Goal: Task Accomplishment & Management: Manage account settings

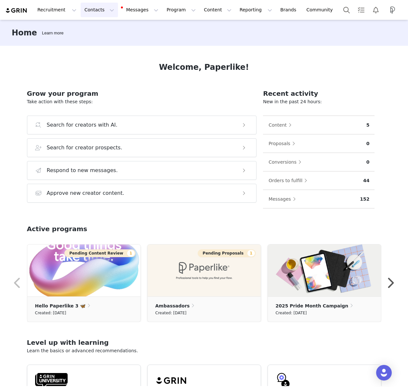
click at [88, 12] on button "Contacts Contacts" at bounding box center [99, 10] width 37 height 15
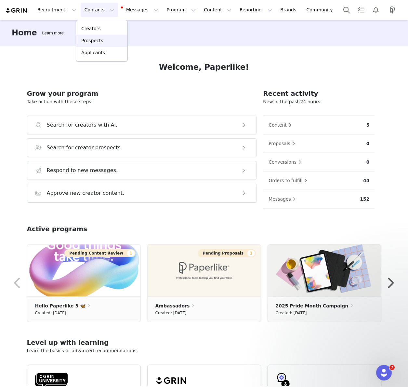
click at [97, 40] on p "Prospects" at bounding box center [92, 40] width 22 height 7
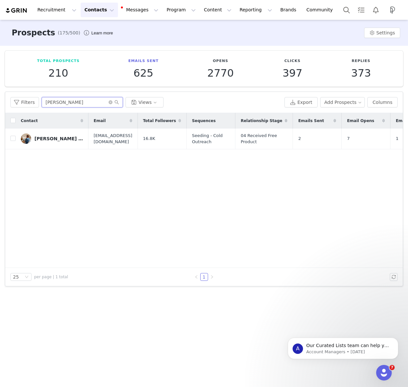
click at [63, 103] on input "[PERSON_NAME]" at bounding box center [82, 102] width 81 height 10
type input "[PERSON_NAME]"
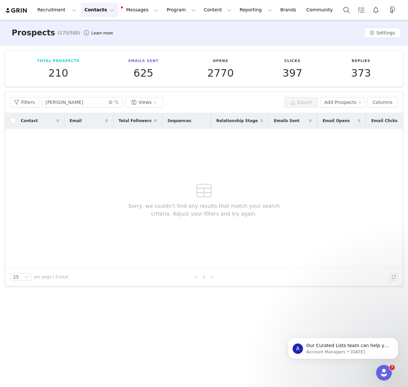
click at [102, 12] on button "Contacts Contacts" at bounding box center [99, 10] width 37 height 15
click at [101, 41] on p "Prospects" at bounding box center [92, 40] width 22 height 7
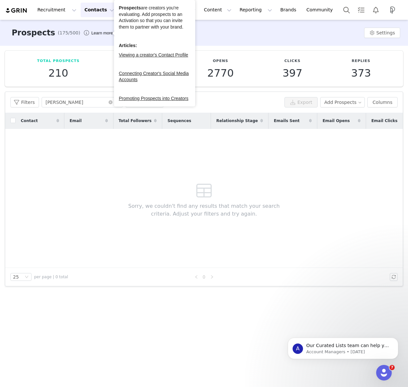
click at [95, 6] on button "Contacts Contacts" at bounding box center [99, 10] width 37 height 15
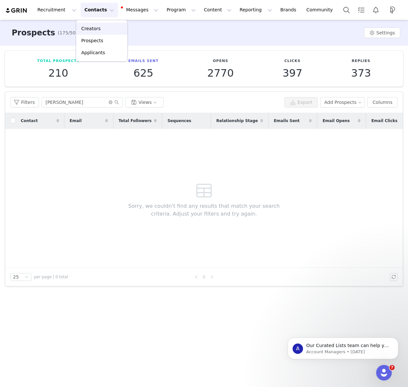
click at [101, 23] on link "Creators" at bounding box center [101, 29] width 51 height 12
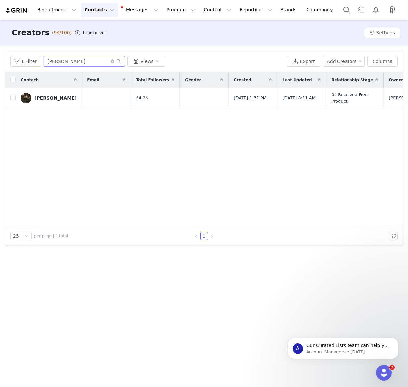
click at [61, 61] on input "[PERSON_NAME]" at bounding box center [84, 61] width 81 height 10
type input "[PERSON_NAME]"
click at [45, 98] on div "[PERSON_NAME]" at bounding box center [55, 98] width 42 height 5
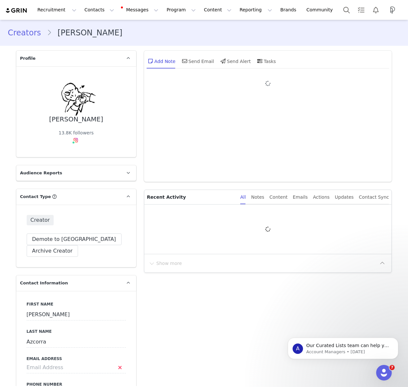
type input "+1 ([GEOGRAPHIC_DATA])"
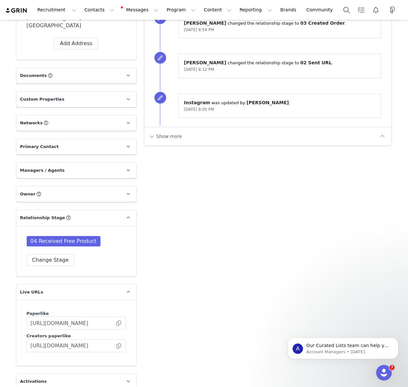
scroll to position [582, 0]
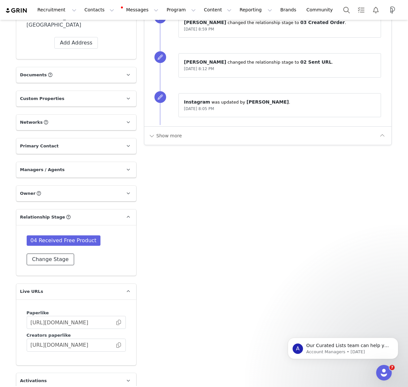
click at [52, 254] on button "Change Stage" at bounding box center [51, 260] width 48 height 12
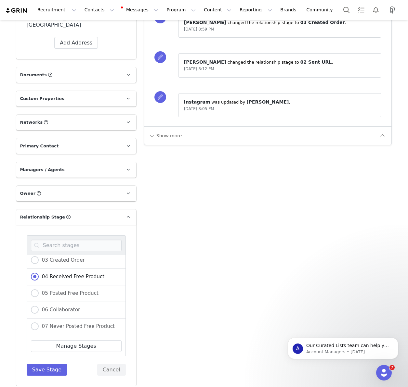
scroll to position [54, 0]
click at [62, 290] on span "05 Posted Free Product" at bounding box center [69, 293] width 60 height 6
click at [39, 289] on input "05 Posted Free Product" at bounding box center [35, 293] width 8 height 8
radio input "true"
radio input "false"
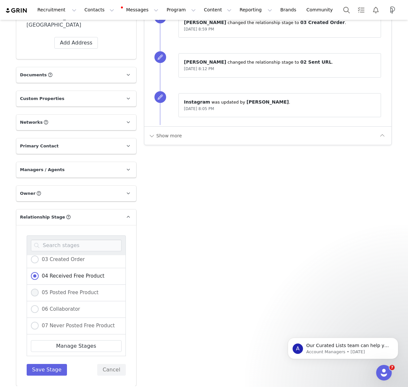
radio input "true"
click at [54, 364] on button "Save Stage" at bounding box center [47, 370] width 41 height 12
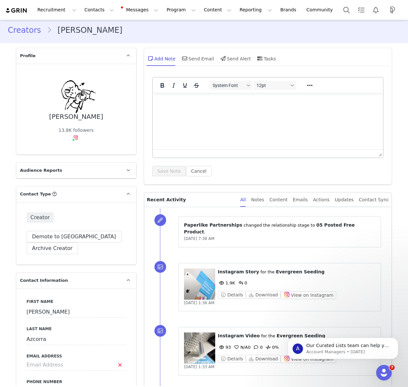
scroll to position [0, 0]
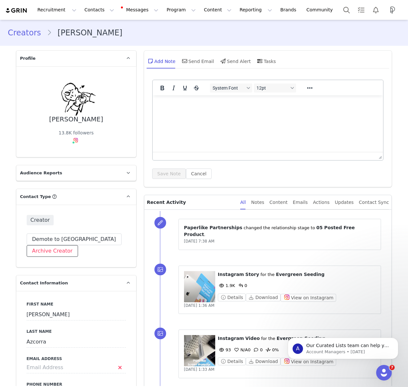
click at [50, 253] on button "Archive Creator" at bounding box center [53, 251] width 52 height 12
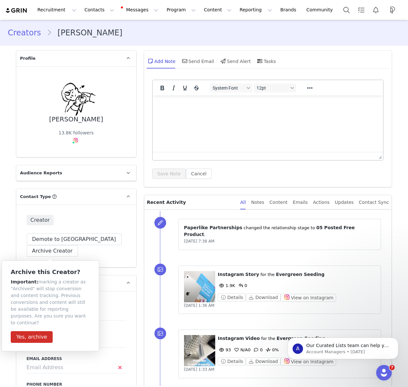
click at [127, 253] on div "Creator Demote this Creator? This will remove all accepted proposals attached t…" at bounding box center [76, 236] width 120 height 63
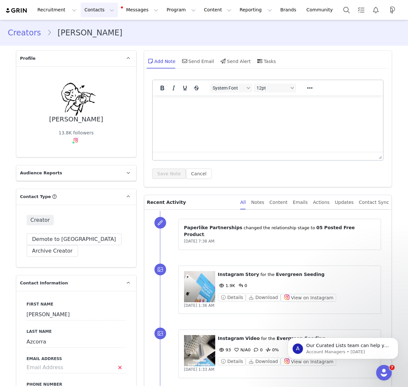
click at [106, 10] on button "Contacts Contacts" at bounding box center [99, 10] width 37 height 15
click at [164, 28] on div "Creators [PERSON_NAME]" at bounding box center [204, 33] width 392 height 12
